Goal: Register for event/course

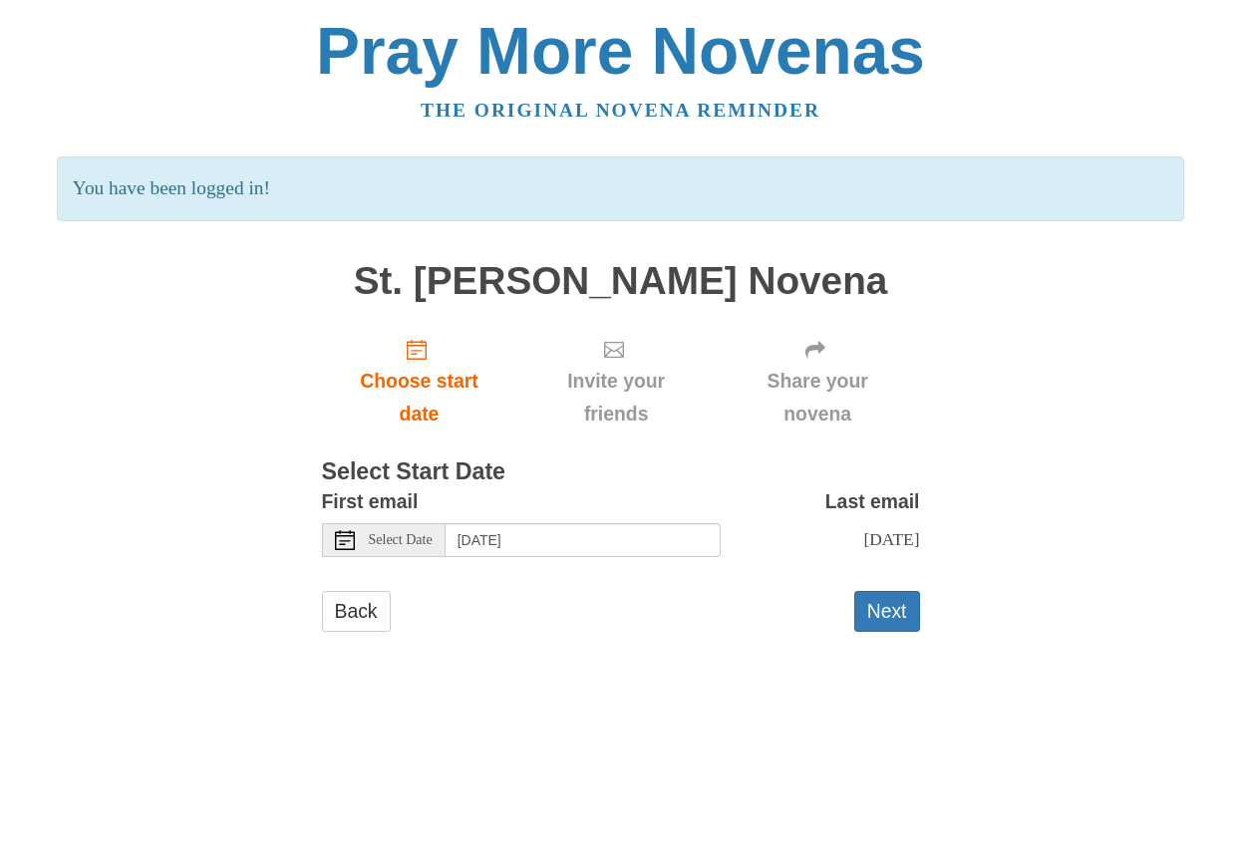
click at [405, 543] on span "Select Date" at bounding box center [401, 540] width 64 height 14
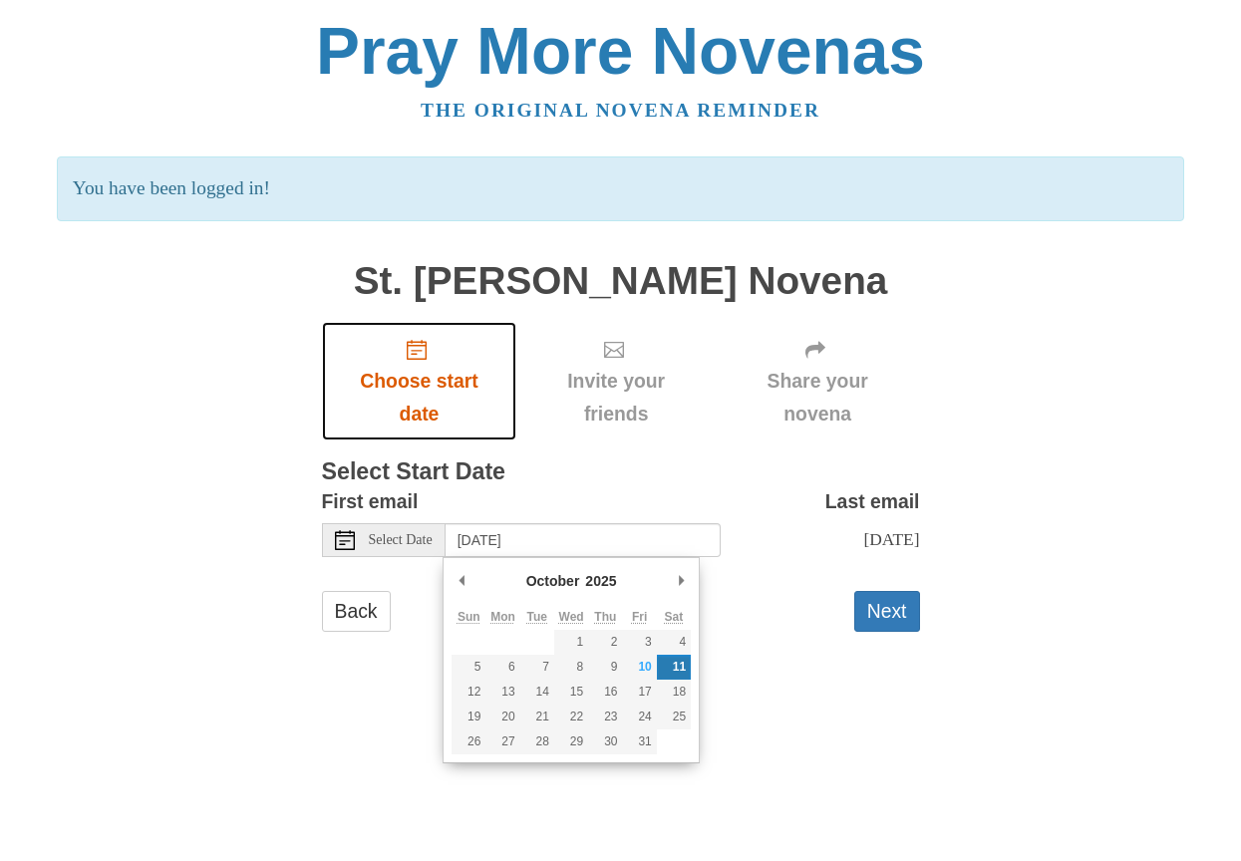
click at [415, 392] on span "Choose start date" at bounding box center [419, 398] width 155 height 66
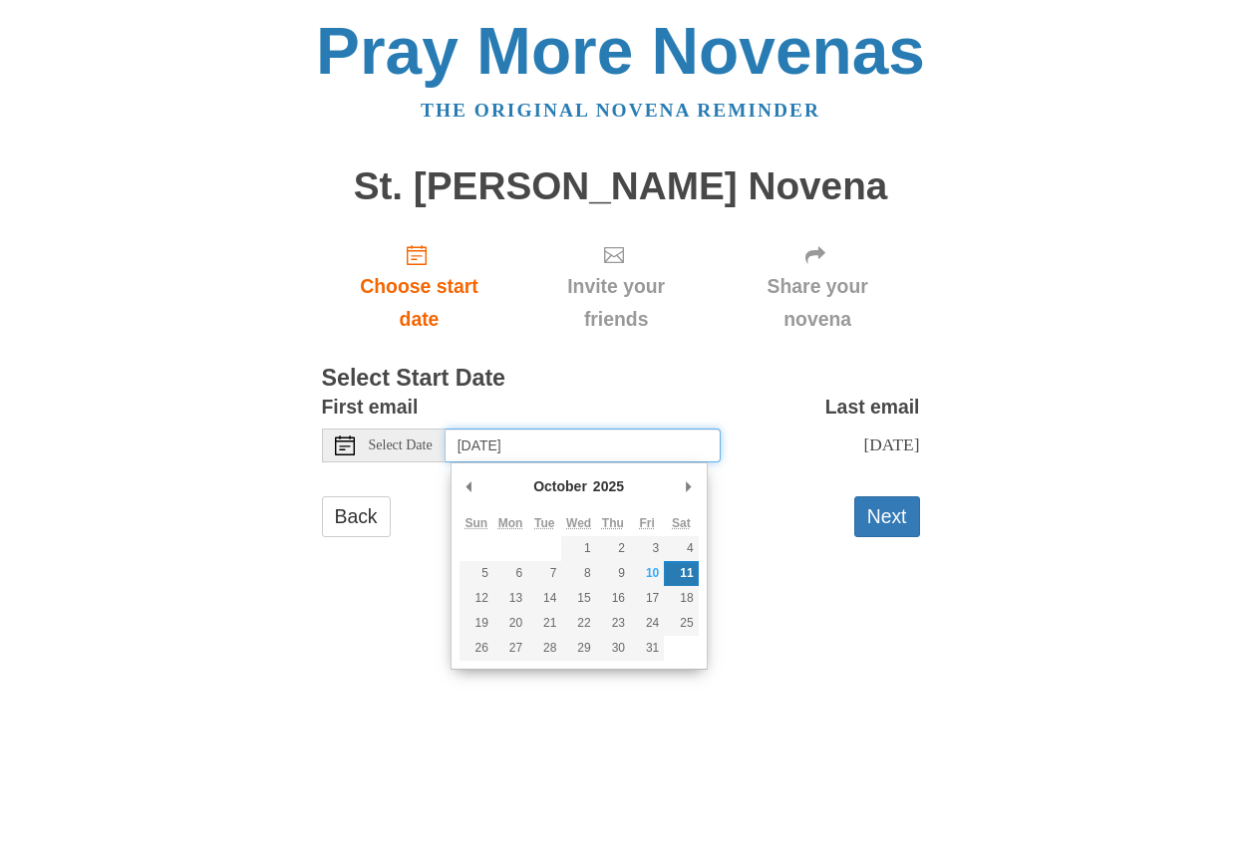
click at [627, 447] on input "Saturday, October 11th" at bounding box center [582, 445] width 275 height 34
type input "Friday, October 10th"
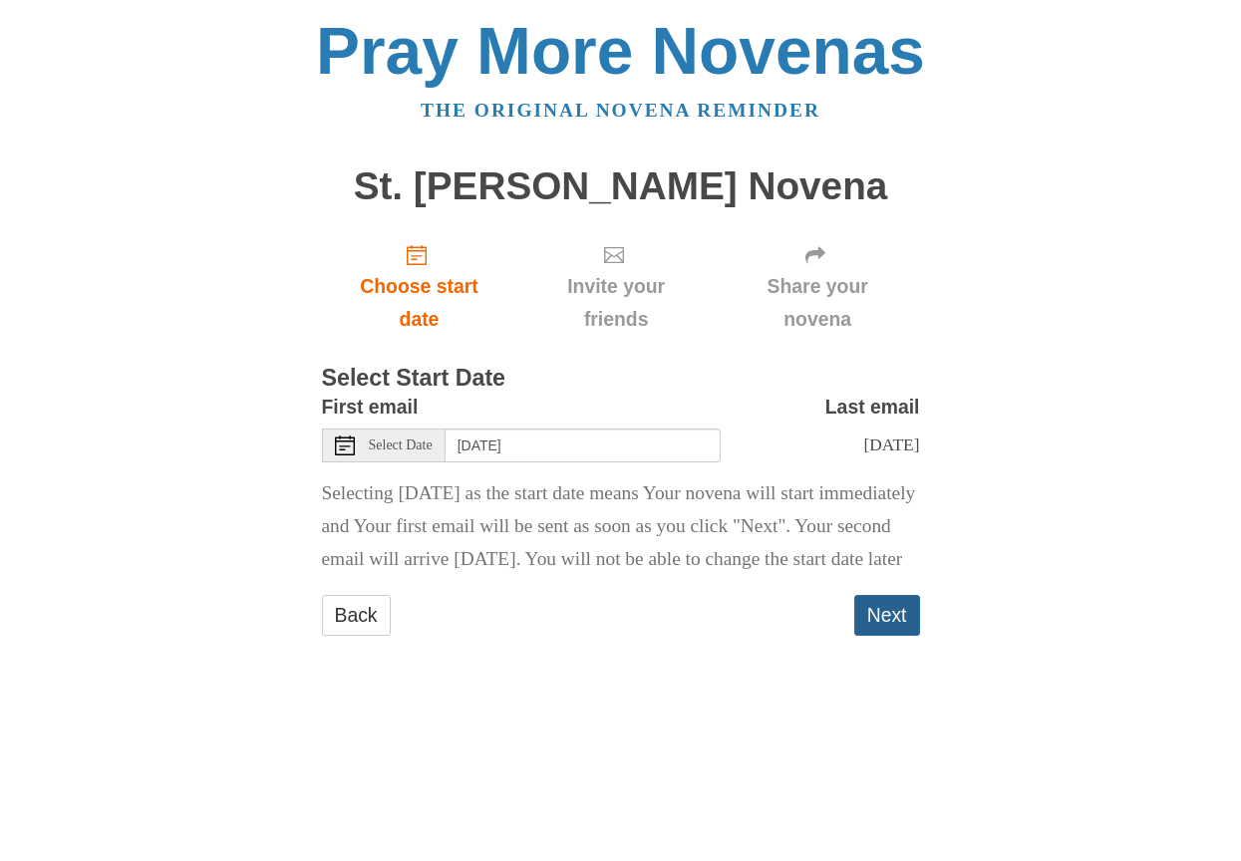
click at [889, 636] on button "Next" at bounding box center [887, 615] width 66 height 41
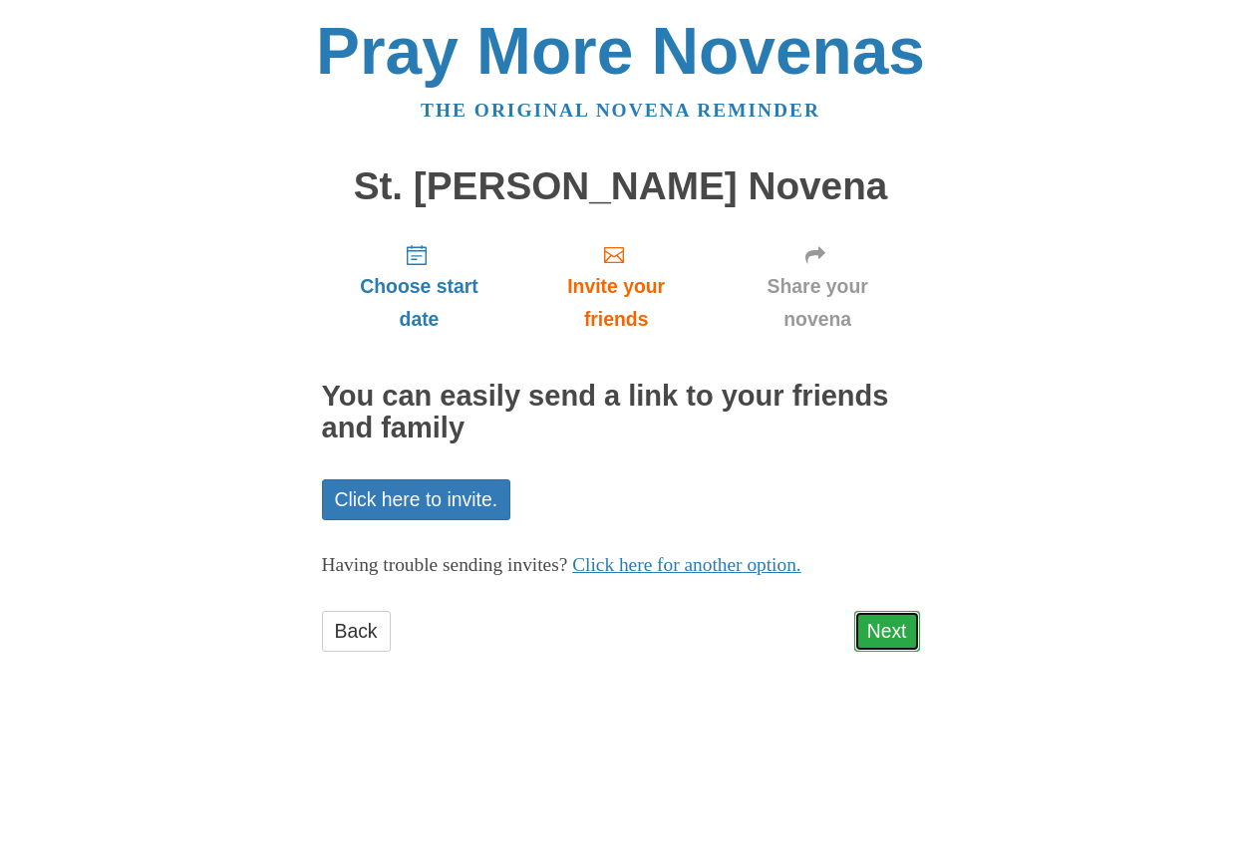
click at [900, 632] on link "Next" at bounding box center [887, 631] width 66 height 41
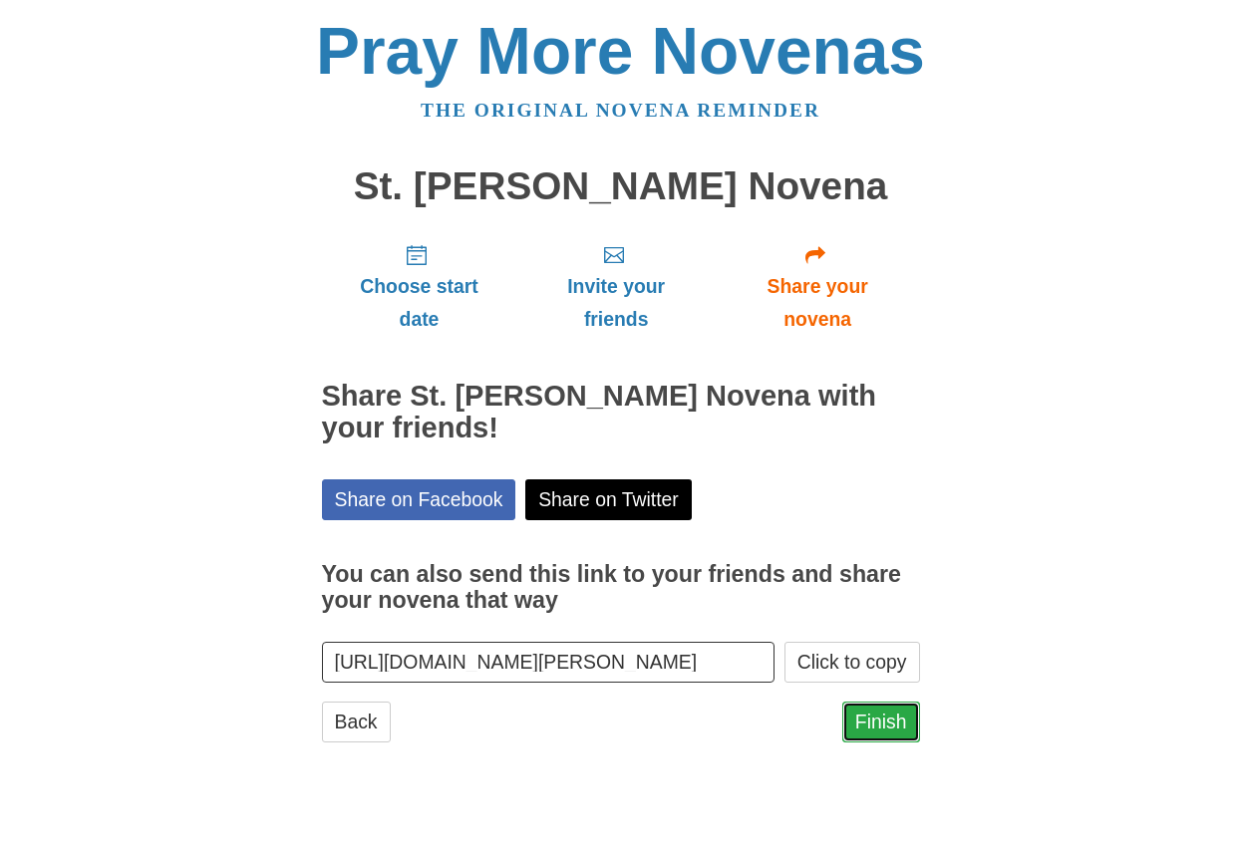
click at [864, 728] on link "Finish" at bounding box center [881, 721] width 78 height 41
